Goal: Task Accomplishment & Management: Manage account settings

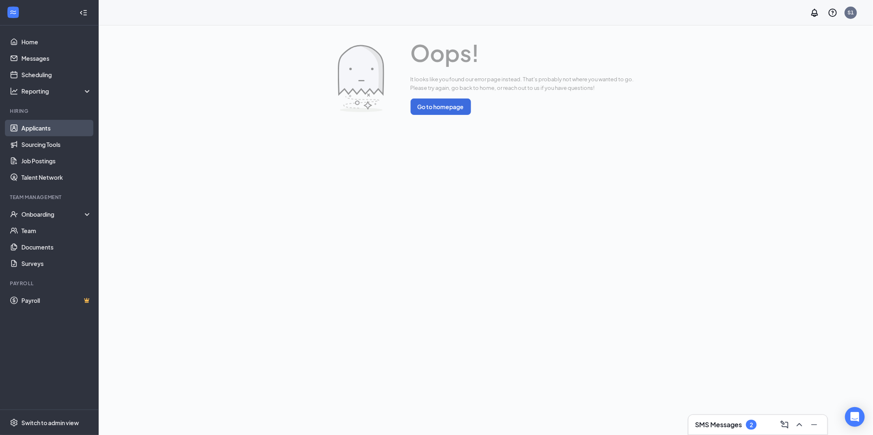
click at [30, 133] on link "Applicants" at bounding box center [56, 128] width 70 height 16
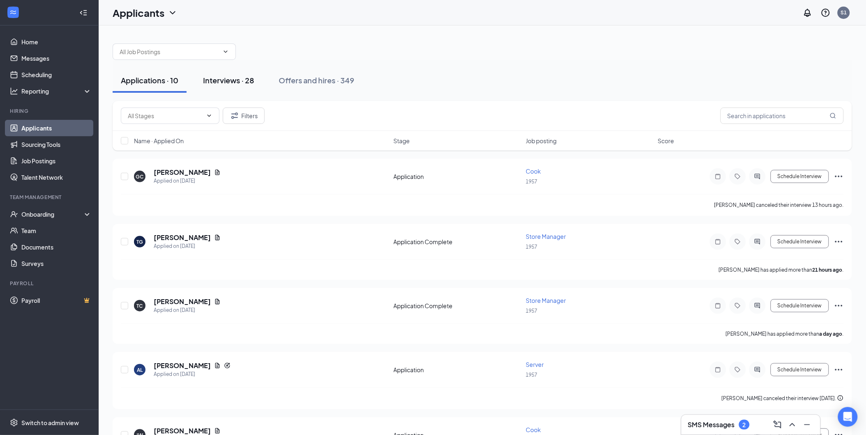
click at [235, 79] on div "Interviews · 28" at bounding box center [228, 80] width 51 height 10
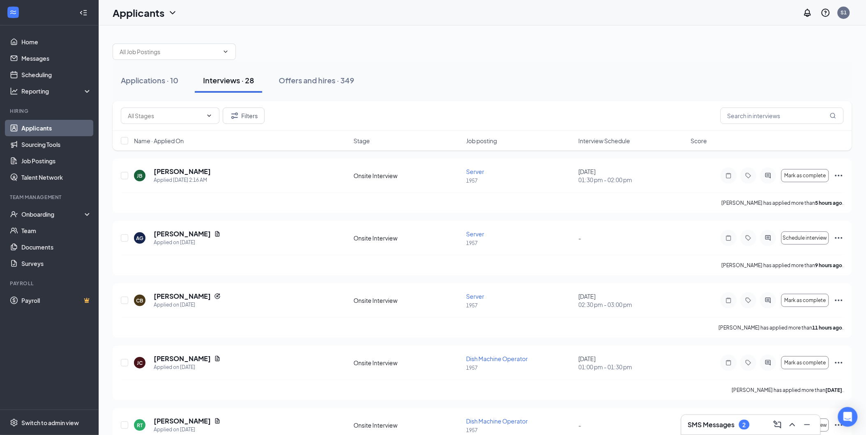
click at [596, 140] on span "Interview Schedule" at bounding box center [604, 141] width 52 height 8
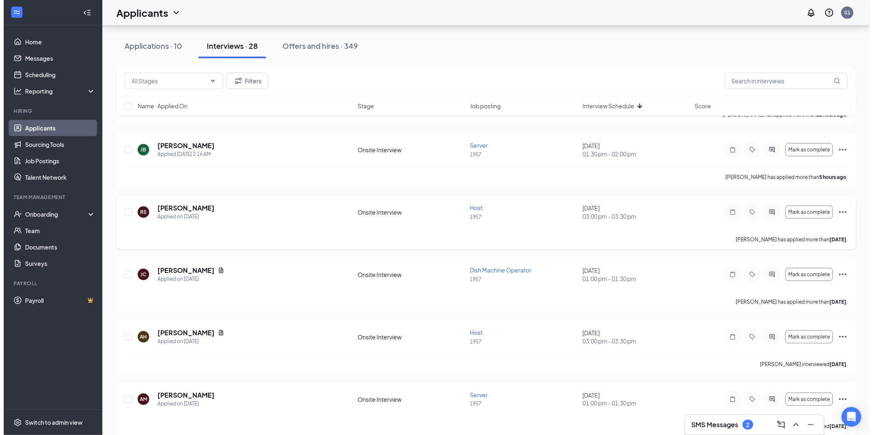
scroll to position [137, 0]
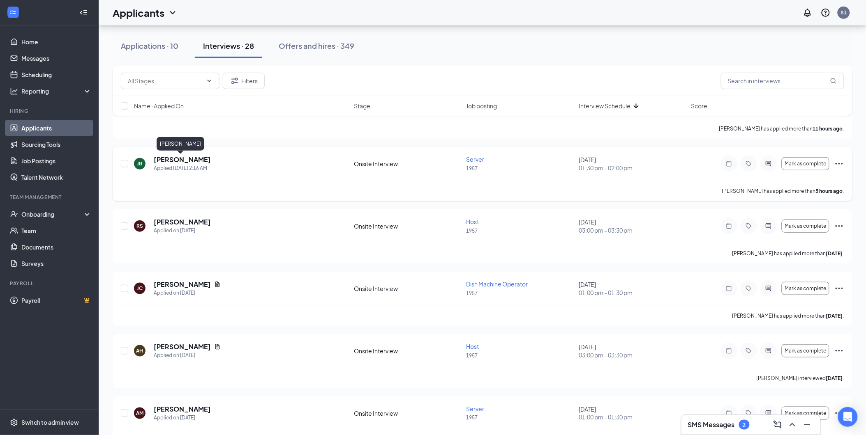
click at [162, 159] on h5 "[PERSON_NAME]" at bounding box center [182, 159] width 57 height 9
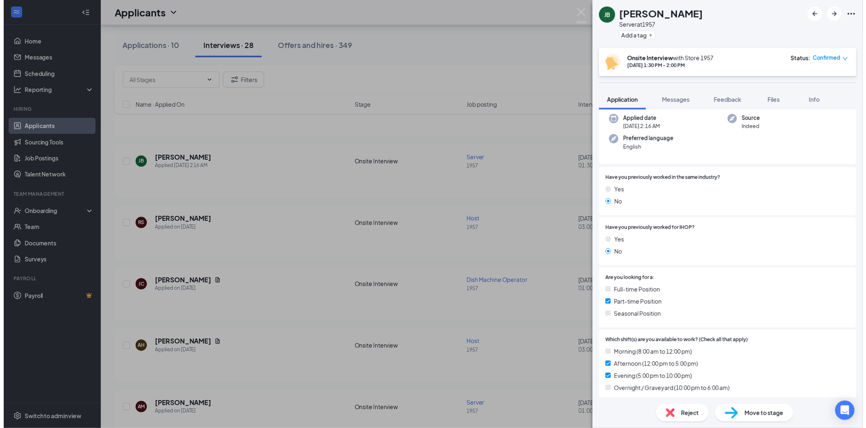
scroll to position [34, 0]
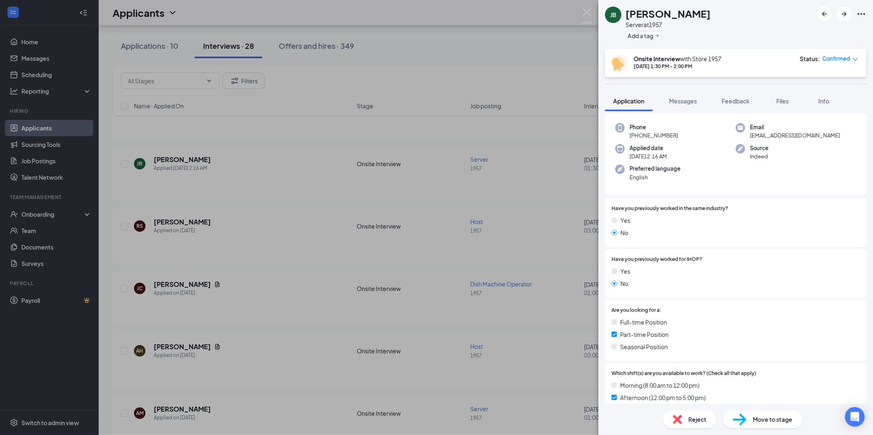
click at [478, 129] on div "[PERSON_NAME] Server at 1957 Add a tag Onsite Interview with Store [DATE] 1:30 …" at bounding box center [436, 217] width 873 height 435
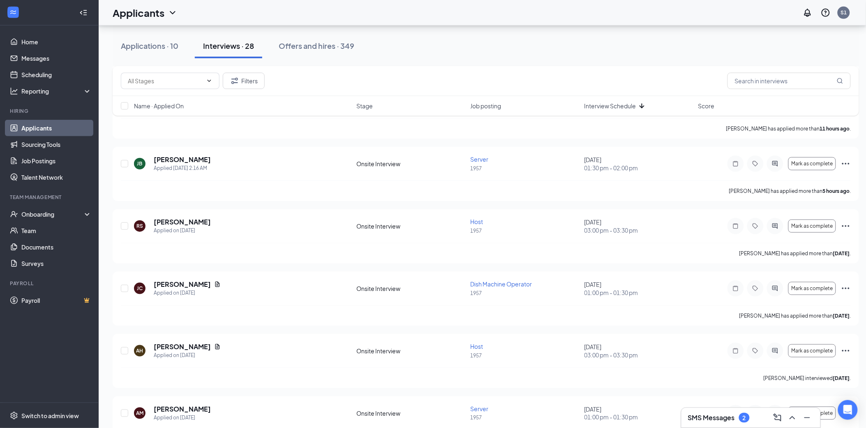
click at [722, 413] on div "SMS Messages 2" at bounding box center [719, 418] width 62 height 10
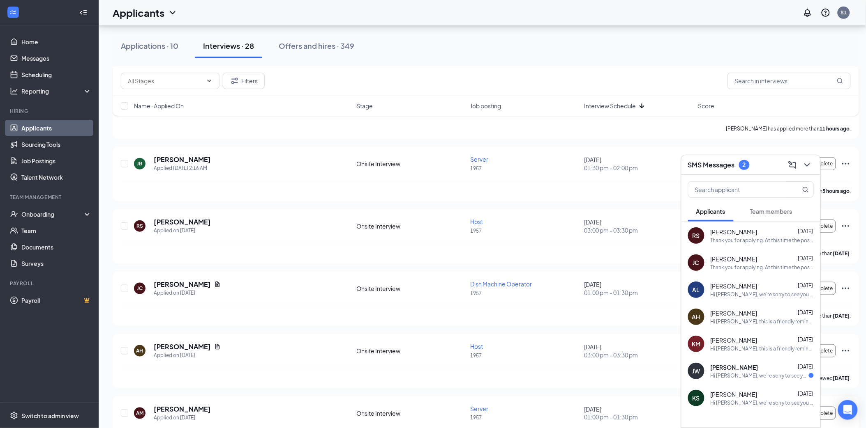
click at [761, 237] on div "Thank you for applying. At this time the position has been filled. Please try b…" at bounding box center [761, 240] width 103 height 7
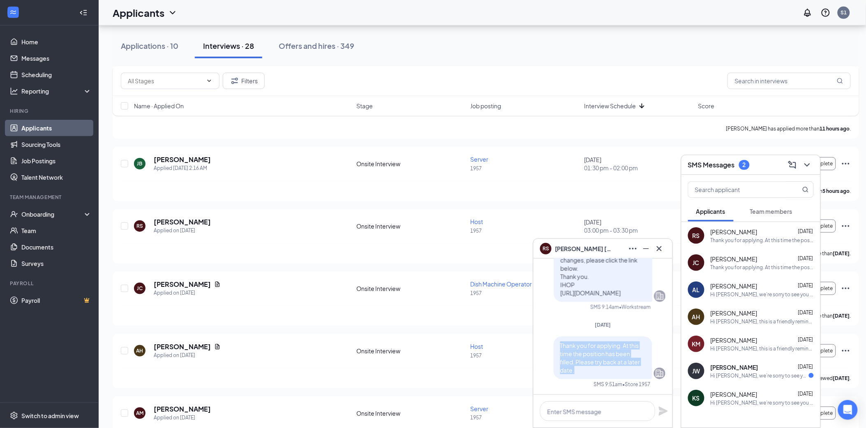
drag, startPoint x: 553, startPoint y: 344, endPoint x: 573, endPoint y: 380, distance: 40.8
click at [573, 380] on div "Thank you for applying. At this time the position has been filled. Please try b…" at bounding box center [602, 362] width 125 height 51
drag, startPoint x: 573, startPoint y: 380, endPoint x: 561, endPoint y: 352, distance: 29.8
copy span "Thank you for applying. At this time the position has been filled. Please try b…"
click at [659, 245] on icon "Cross" at bounding box center [659, 249] width 10 height 10
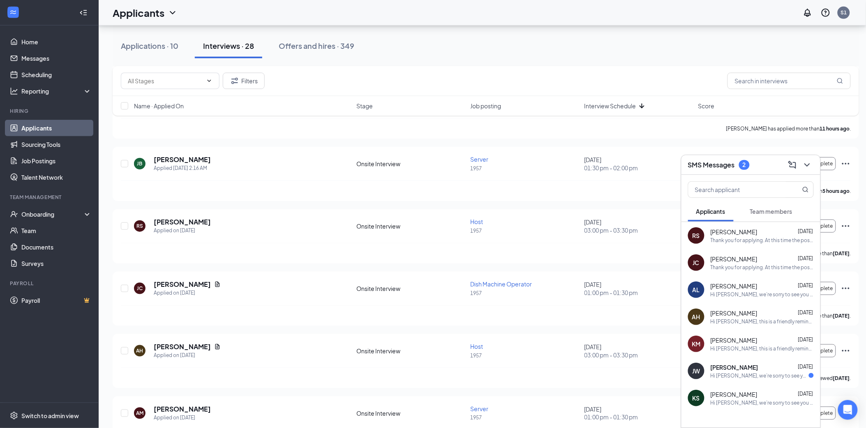
click at [776, 296] on div "Hi [PERSON_NAME], we’re sorry to see you go! Your meeting with IHOP for Server …" at bounding box center [761, 294] width 103 height 7
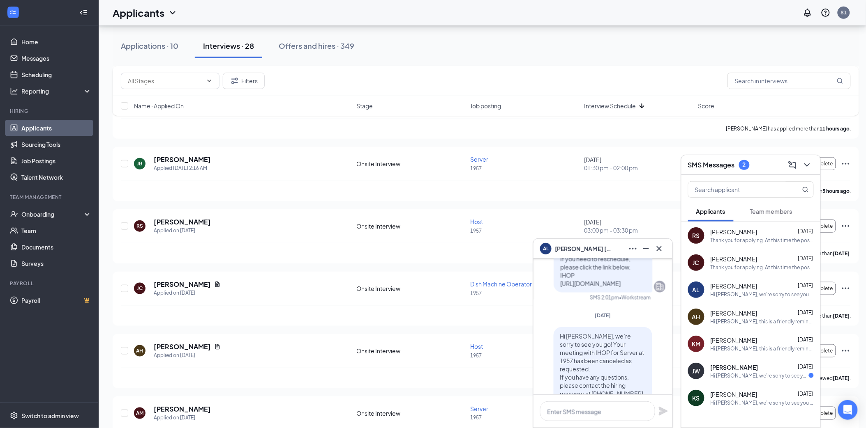
scroll to position [0, 0]
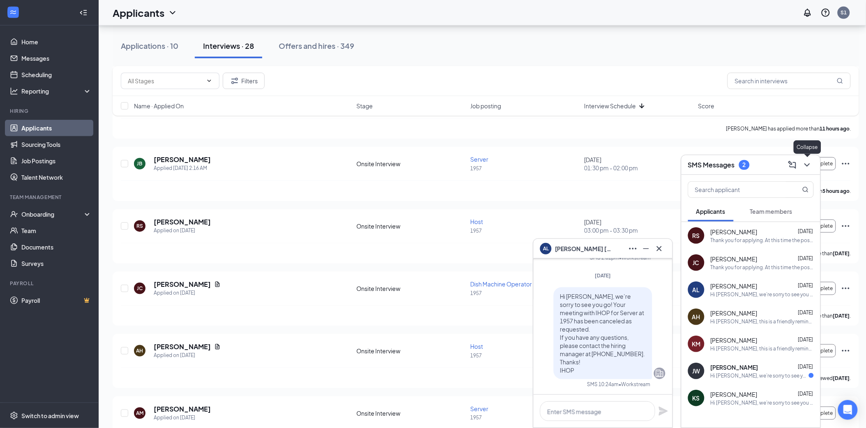
click at [802, 163] on icon "ChevronDown" at bounding box center [807, 165] width 10 height 10
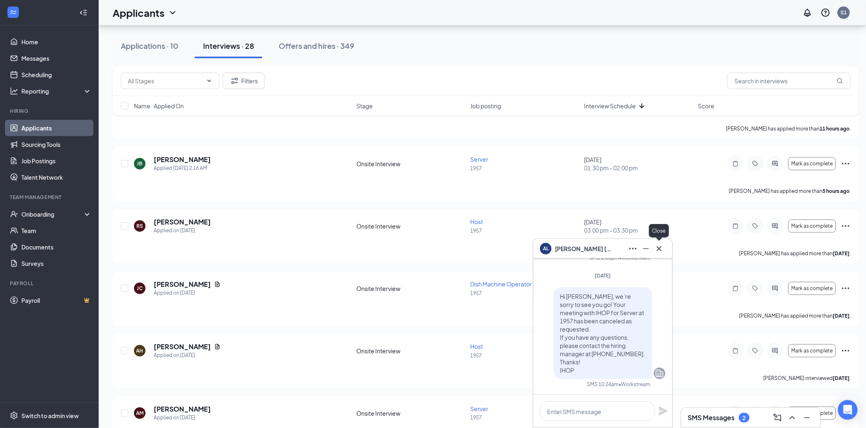
click at [656, 247] on icon "Cross" at bounding box center [659, 249] width 10 height 10
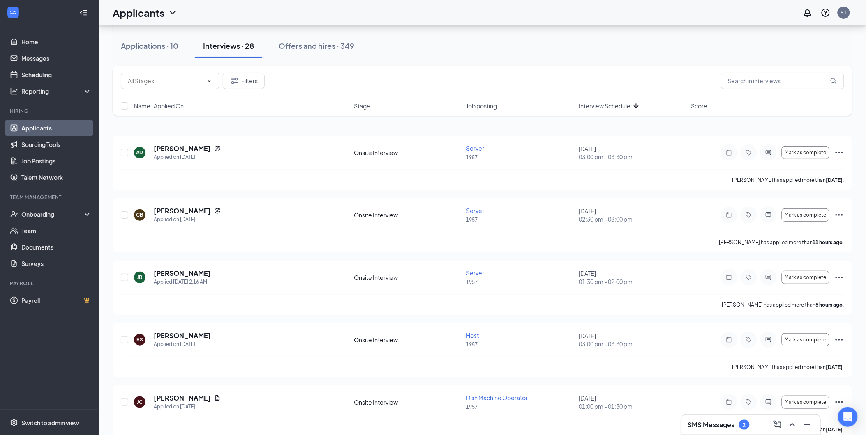
scroll to position [46, 0]
